Goal: Information Seeking & Learning: Learn about a topic

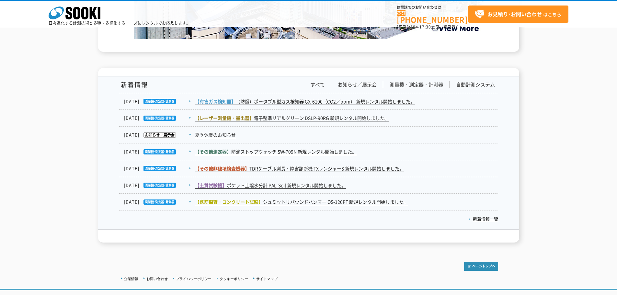
scroll to position [967, 0]
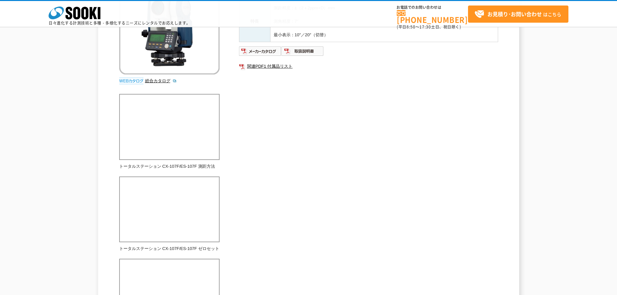
scroll to position [97, 0]
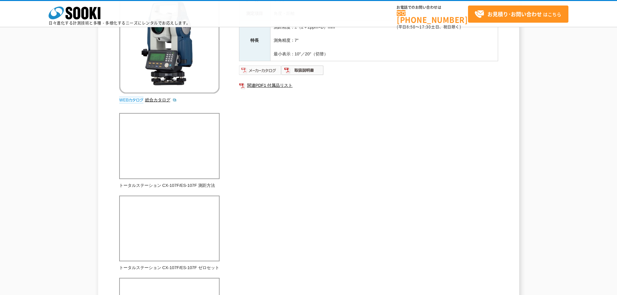
click at [268, 73] on img at bounding box center [260, 70] width 42 height 10
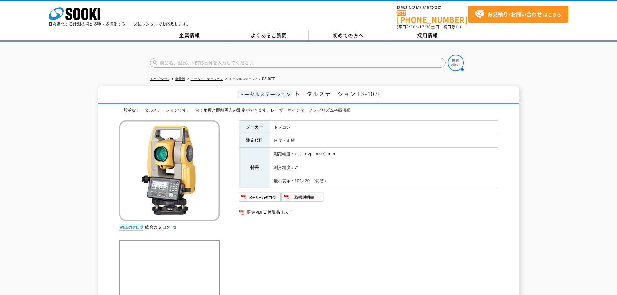
scroll to position [65, 0]
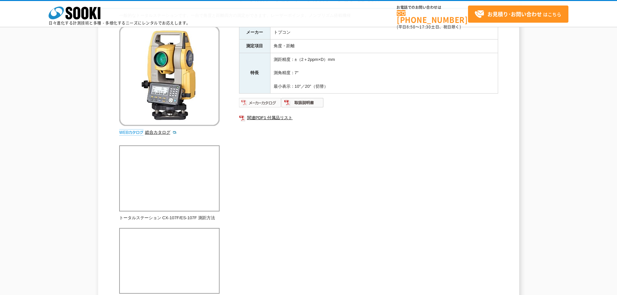
click at [257, 102] on img at bounding box center [260, 103] width 42 height 10
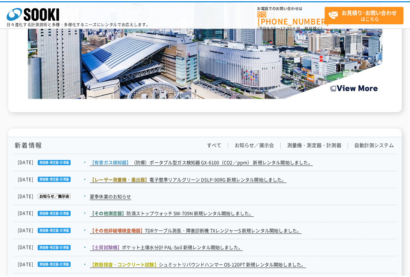
scroll to position [953, 0]
